Goal: Information Seeking & Learning: Find specific page/section

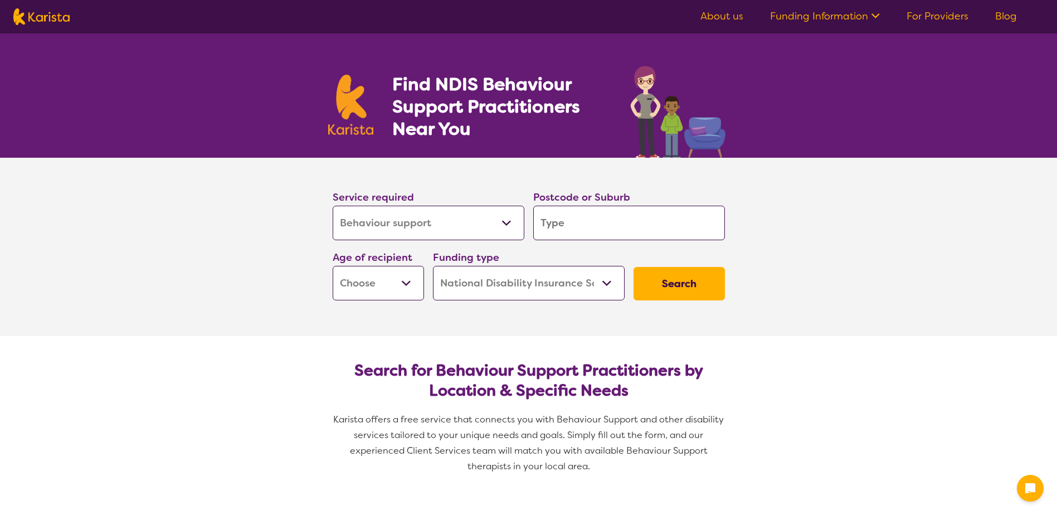
select select "Behaviour support"
select select "NDIS"
select select "Behaviour support"
select select "NDIS"
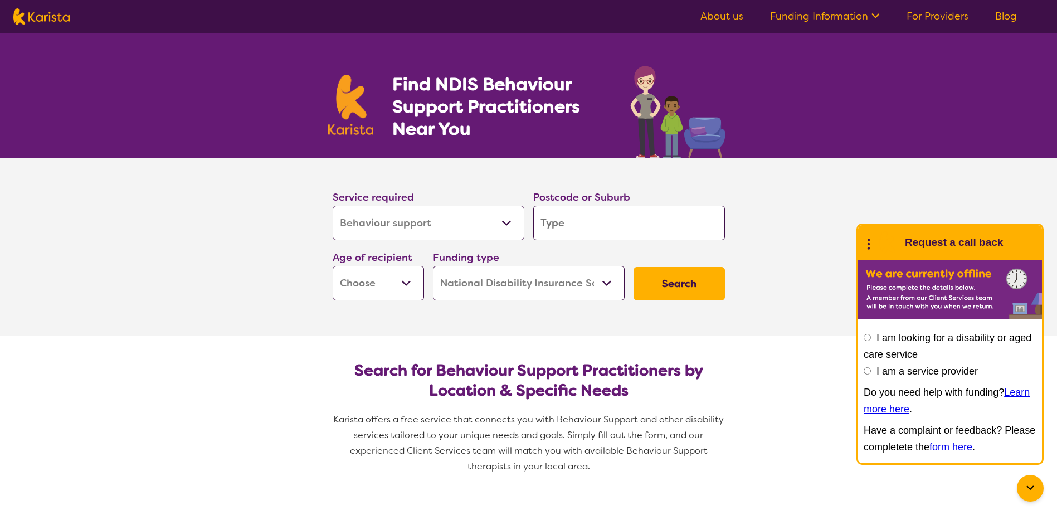
type input "6"
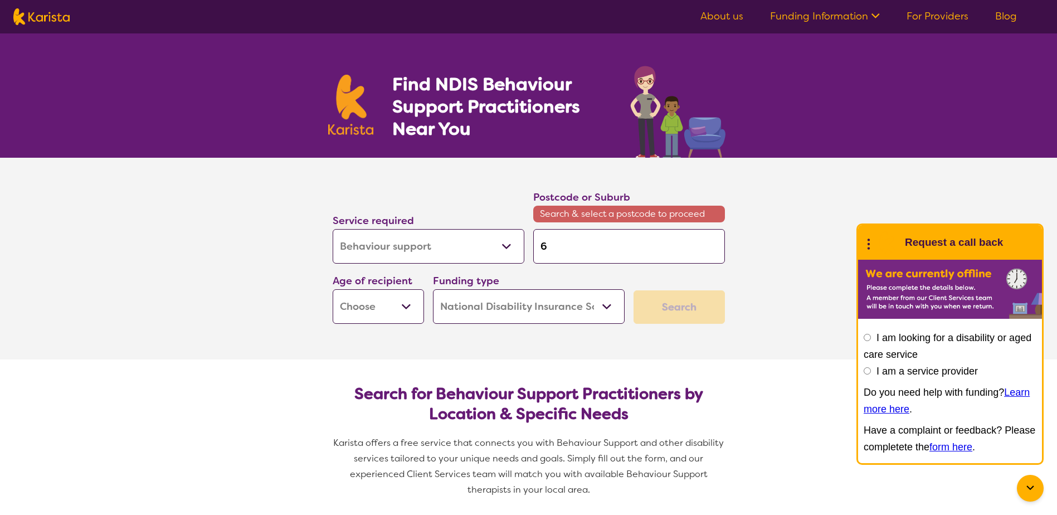
type input "61"
type input "615"
type input "6150"
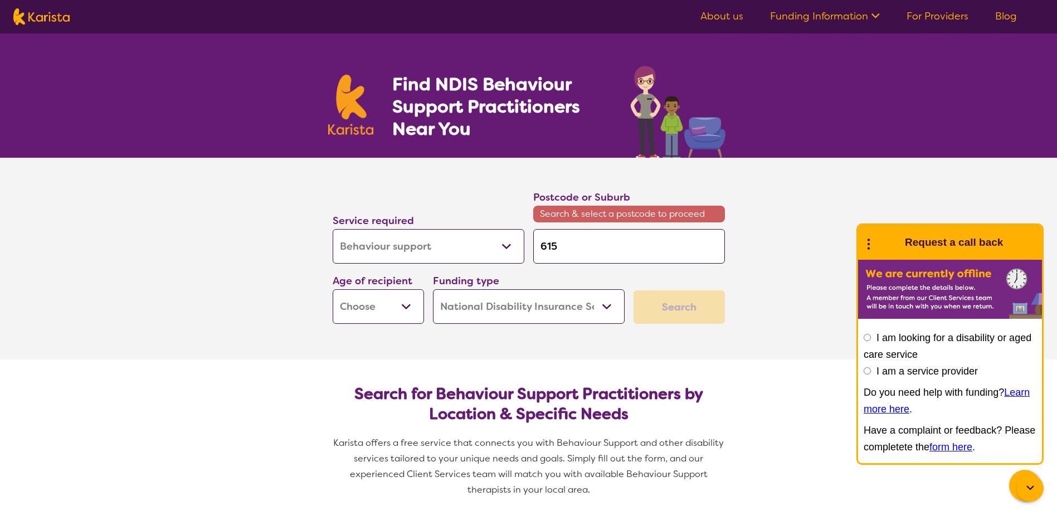
type input "6150"
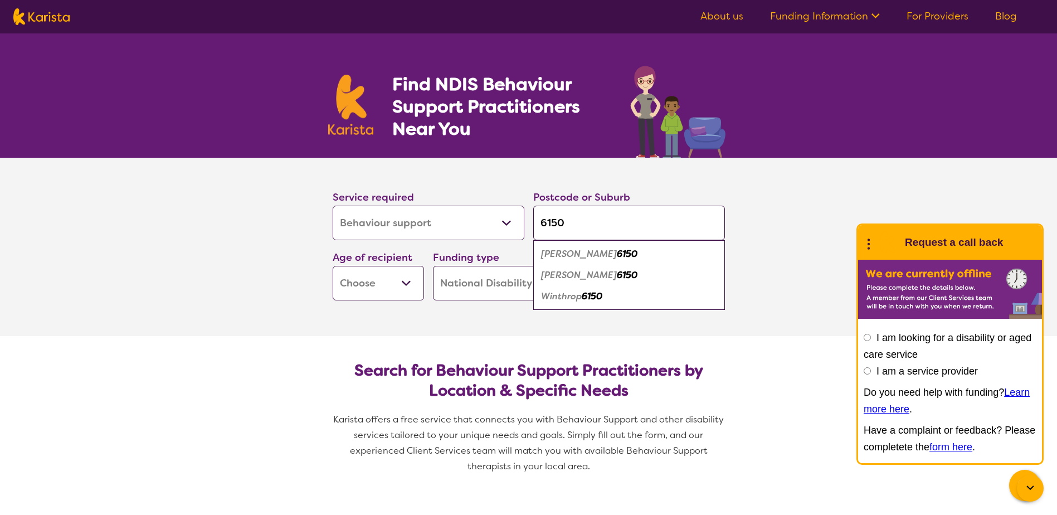
type input "6150"
click at [585, 268] on div "[PERSON_NAME] 6150" at bounding box center [629, 275] width 181 height 21
click at [692, 282] on button "Search" at bounding box center [679, 283] width 91 height 33
click at [397, 281] on select "Early Childhood - 0 to 9 Child - 10 to 11 Adolescent - 12 to 17 Adult - 18 to 6…" at bounding box center [378, 283] width 91 height 35
select select "CH"
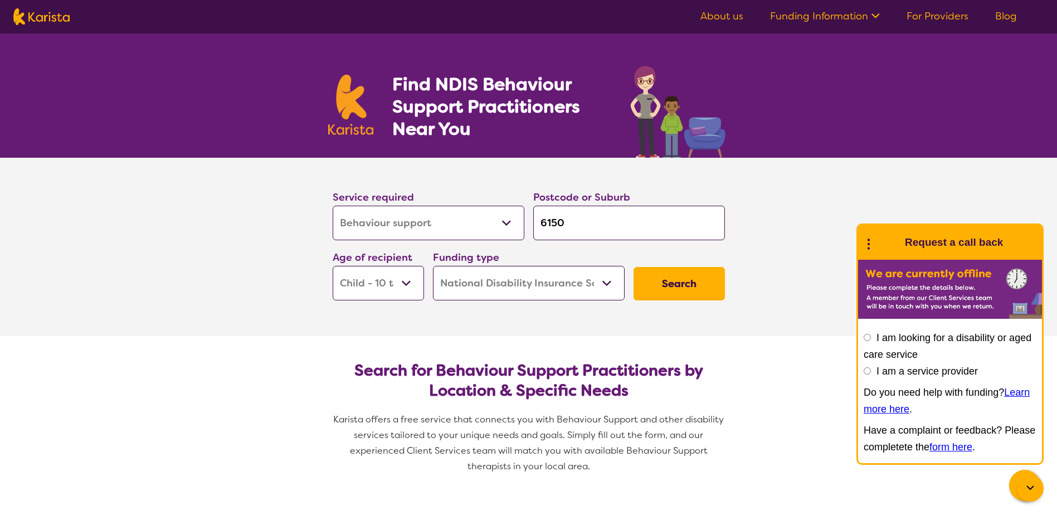
click at [333, 266] on select "Early Childhood - 0 to 9 Child - 10 to 11 Adolescent - 12 to 17 Adult - 18 to 6…" at bounding box center [378, 283] width 91 height 35
select select "CH"
click at [684, 293] on button "Search" at bounding box center [679, 283] width 91 height 33
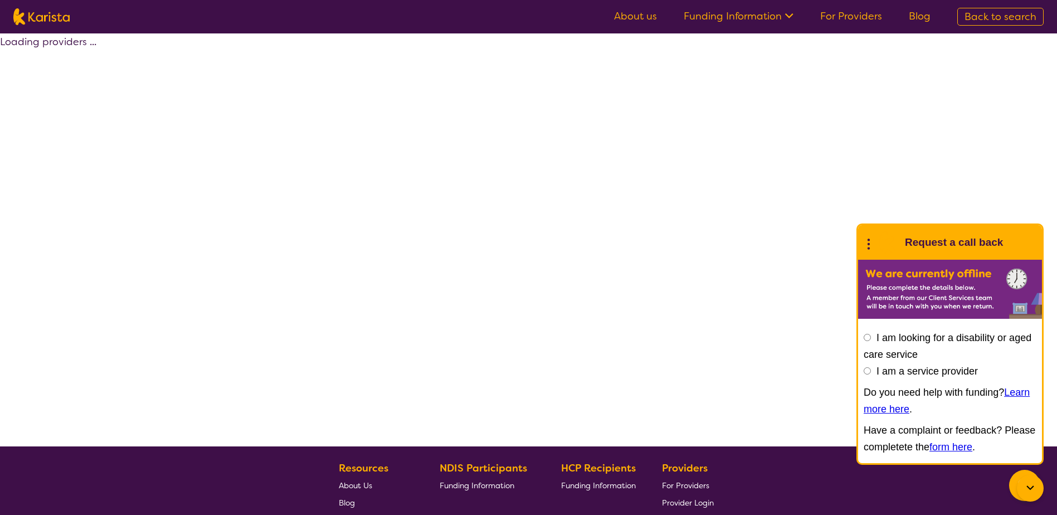
select select "by_score"
